Goal: Information Seeking & Learning: Learn about a topic

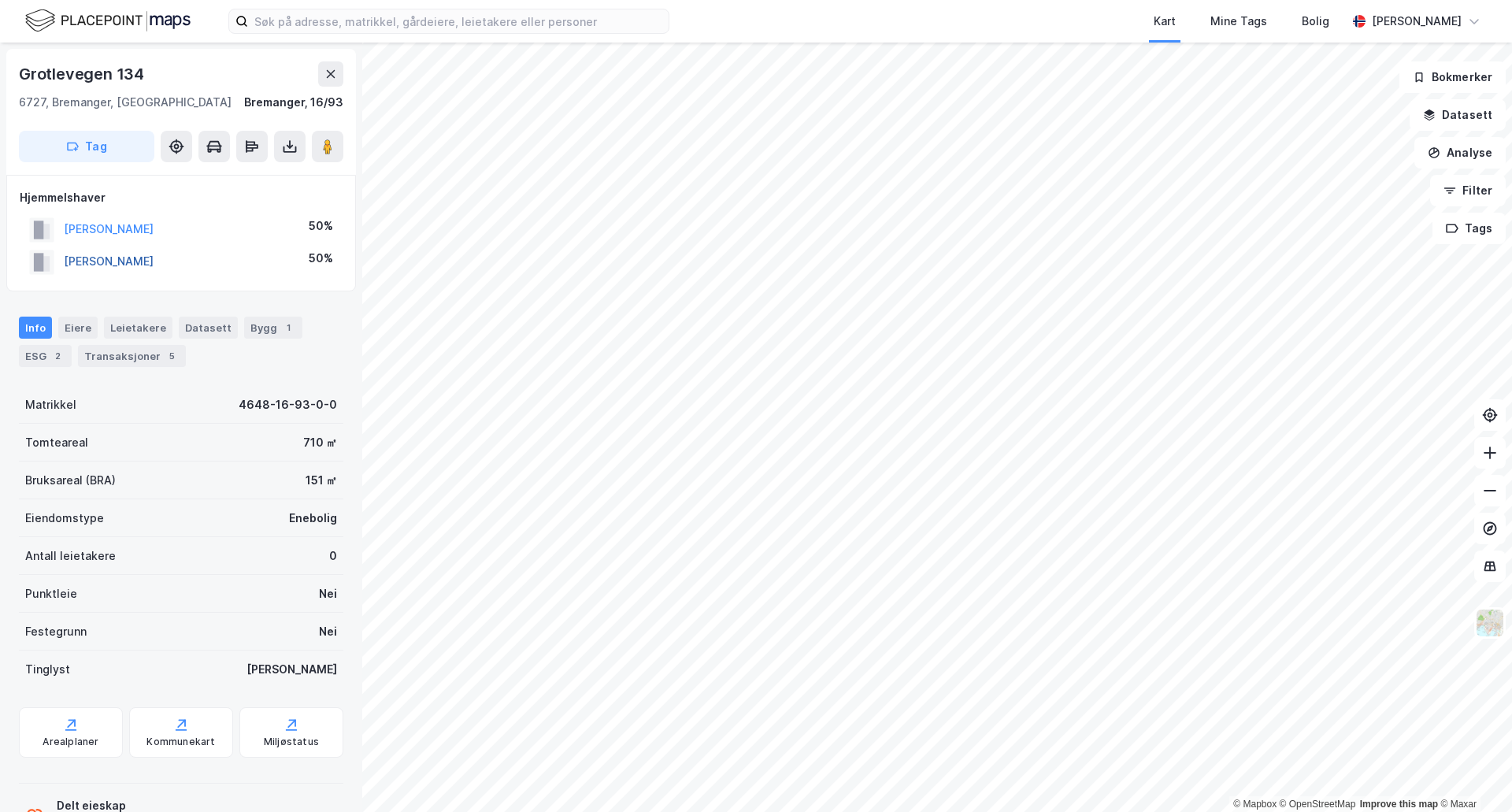
click at [0, 0] on button "[PERSON_NAME]" at bounding box center [0, 0] width 0 height 0
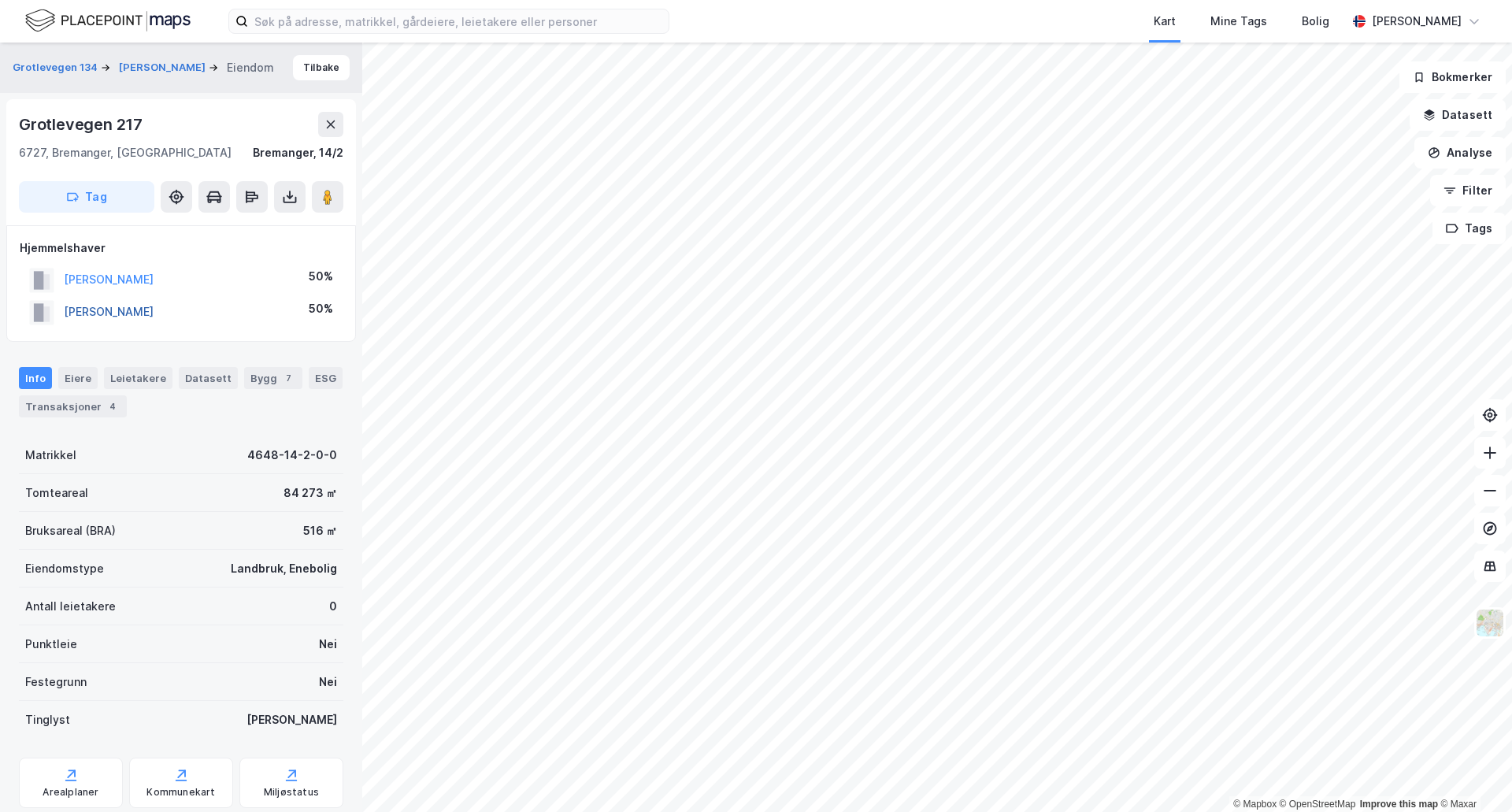
click at [0, 0] on button "[PERSON_NAME]" at bounding box center [0, 0] width 0 height 0
